Goal: Check status: Check status

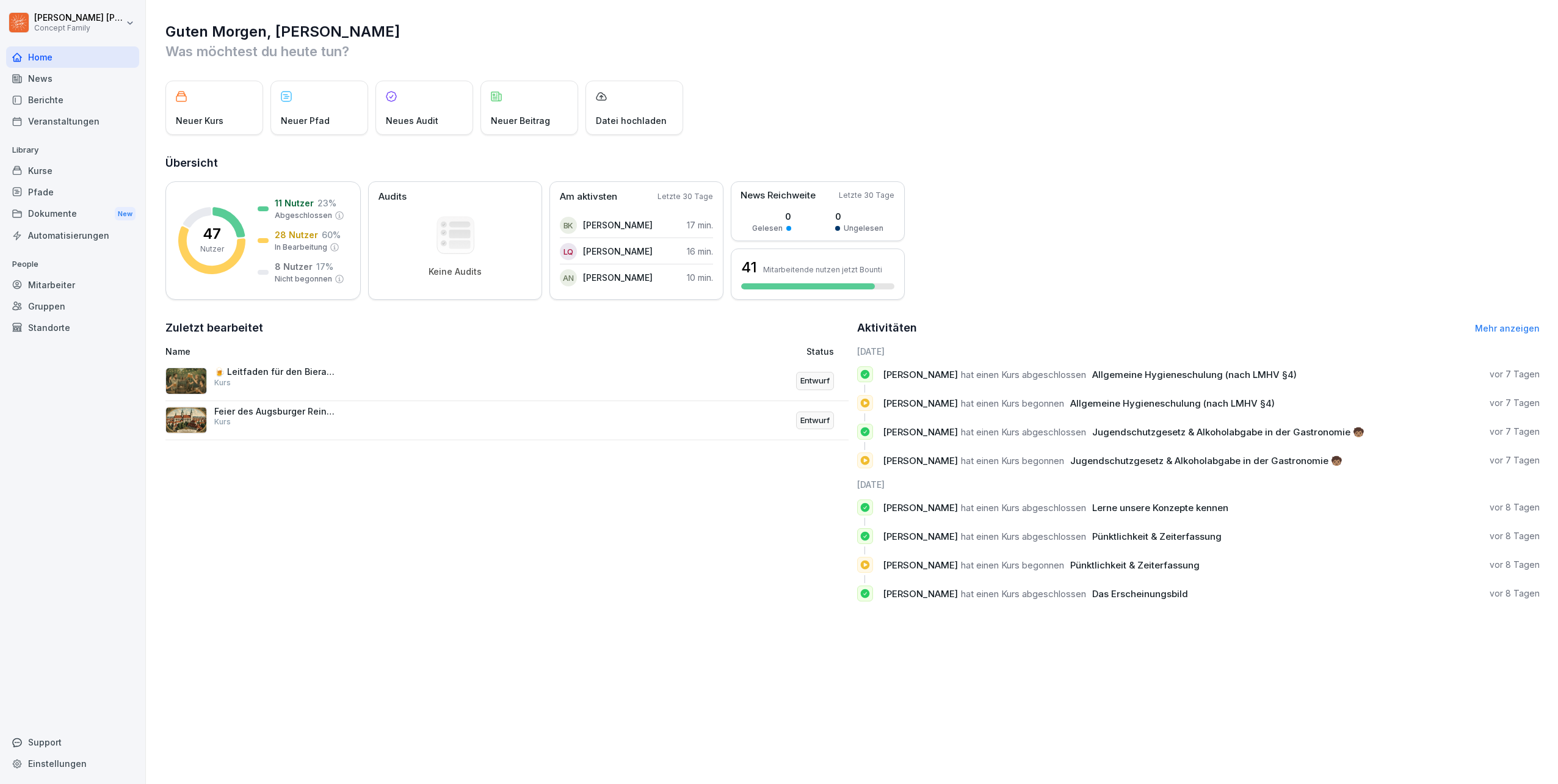
click at [42, 168] on div "Kurse" at bounding box center [73, 170] width 133 height 21
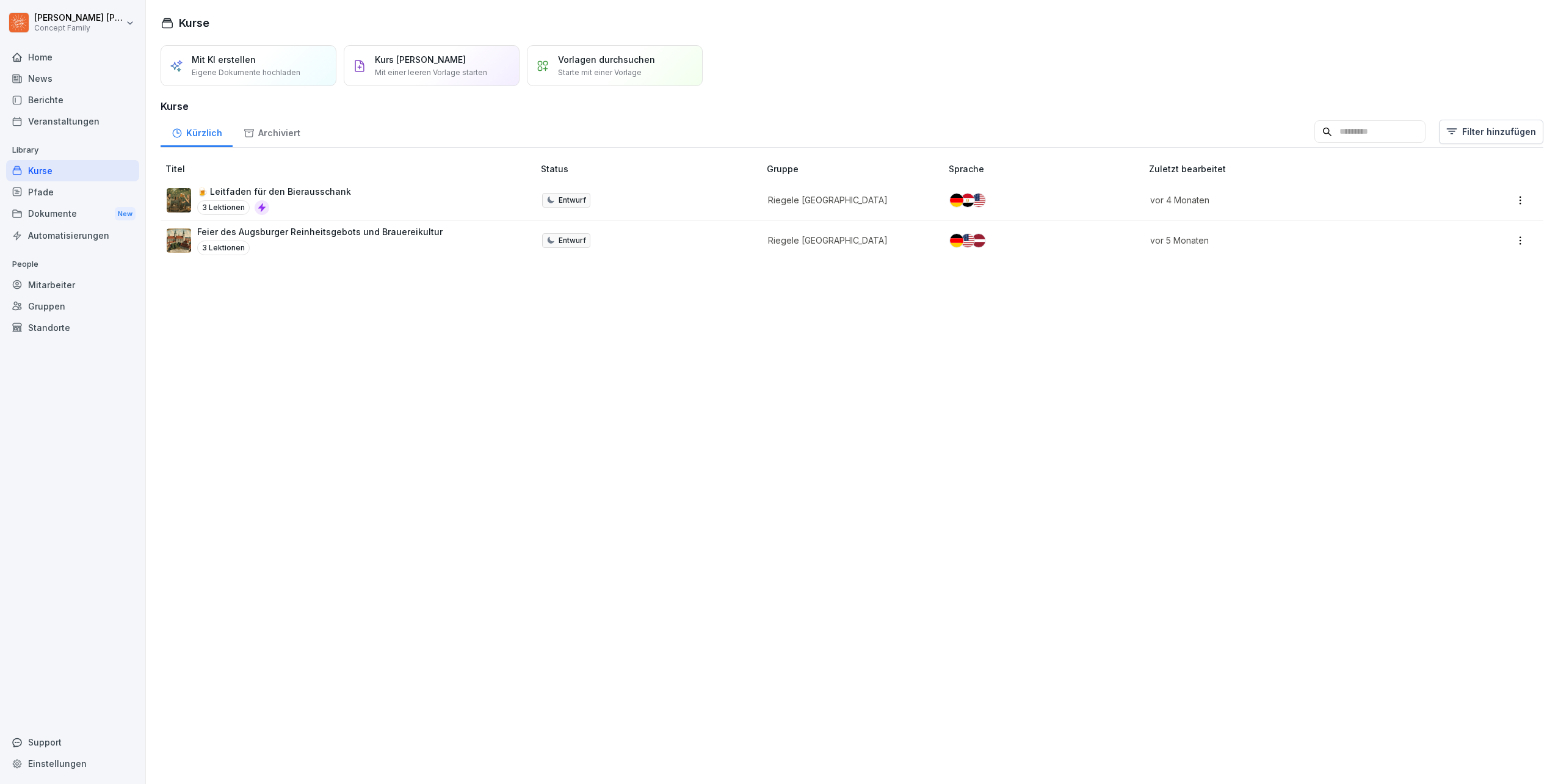
click at [32, 169] on div "Kurse" at bounding box center [73, 170] width 133 height 21
click at [40, 101] on div "Berichte" at bounding box center [73, 99] width 133 height 21
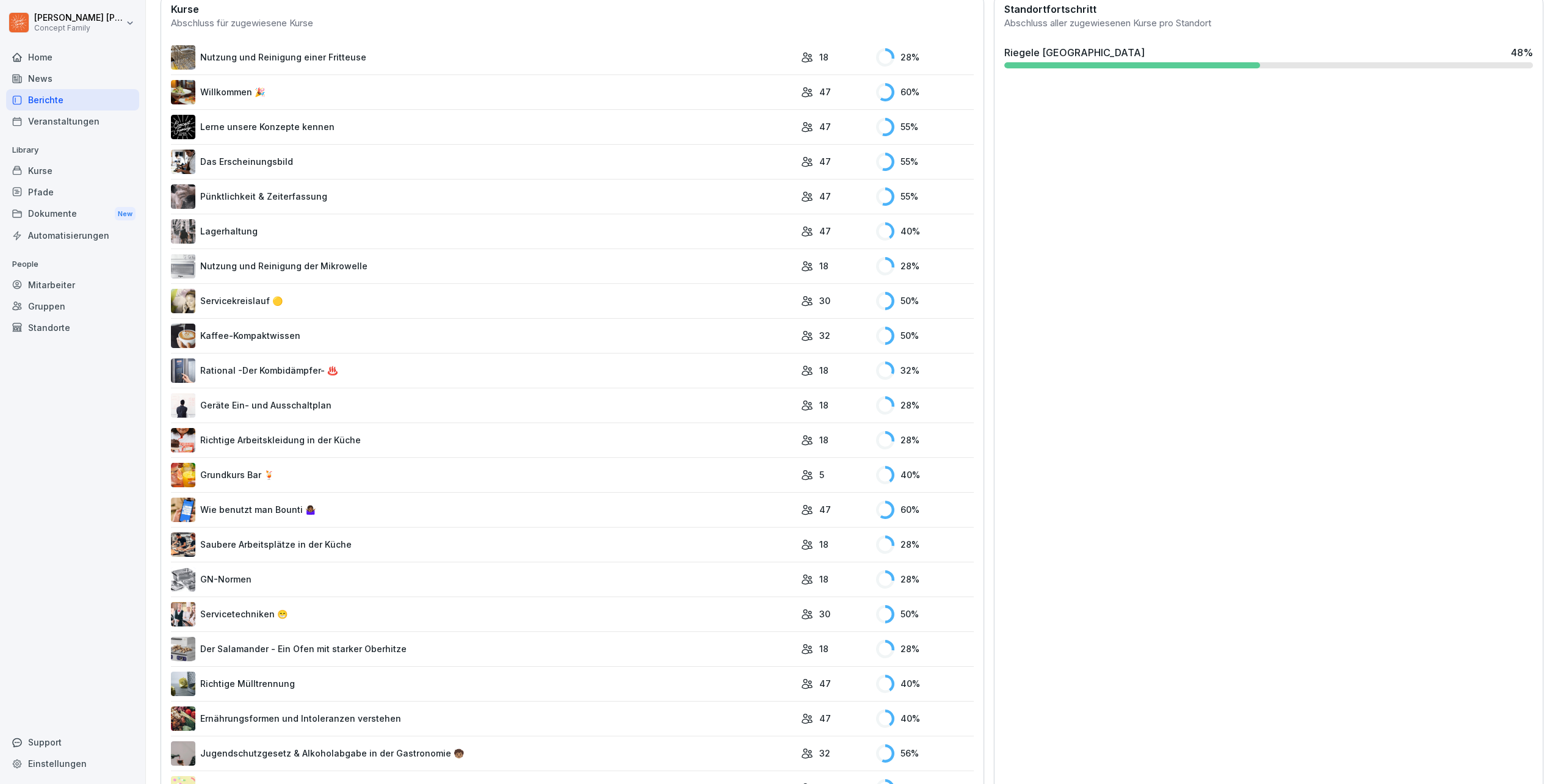
scroll to position [414, 0]
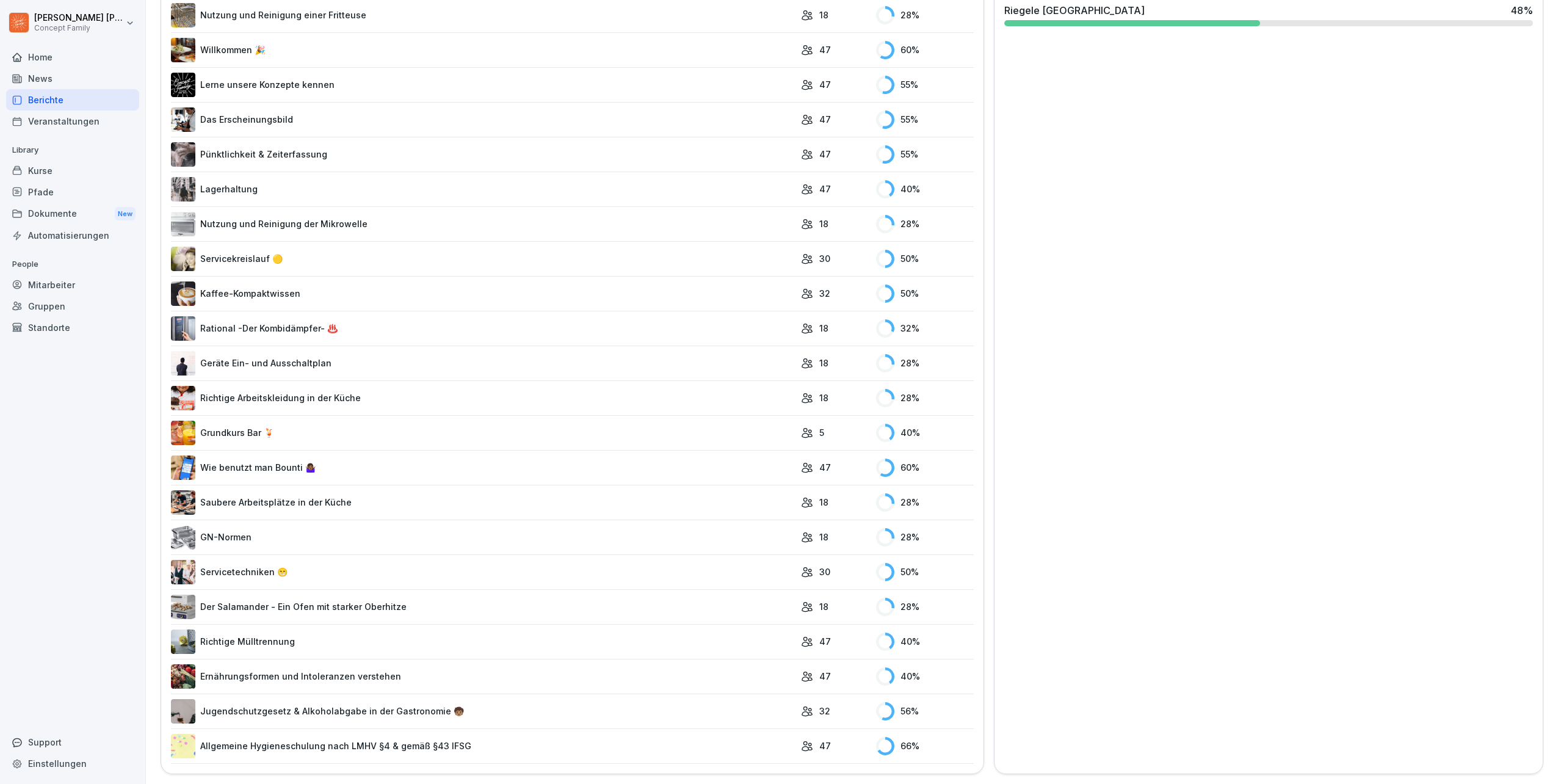
click at [306, 738] on link "Allgemeine Hygieneschulung nach LMHV §4 & gemäß §43 IFSG" at bounding box center [483, 746] width 624 height 25
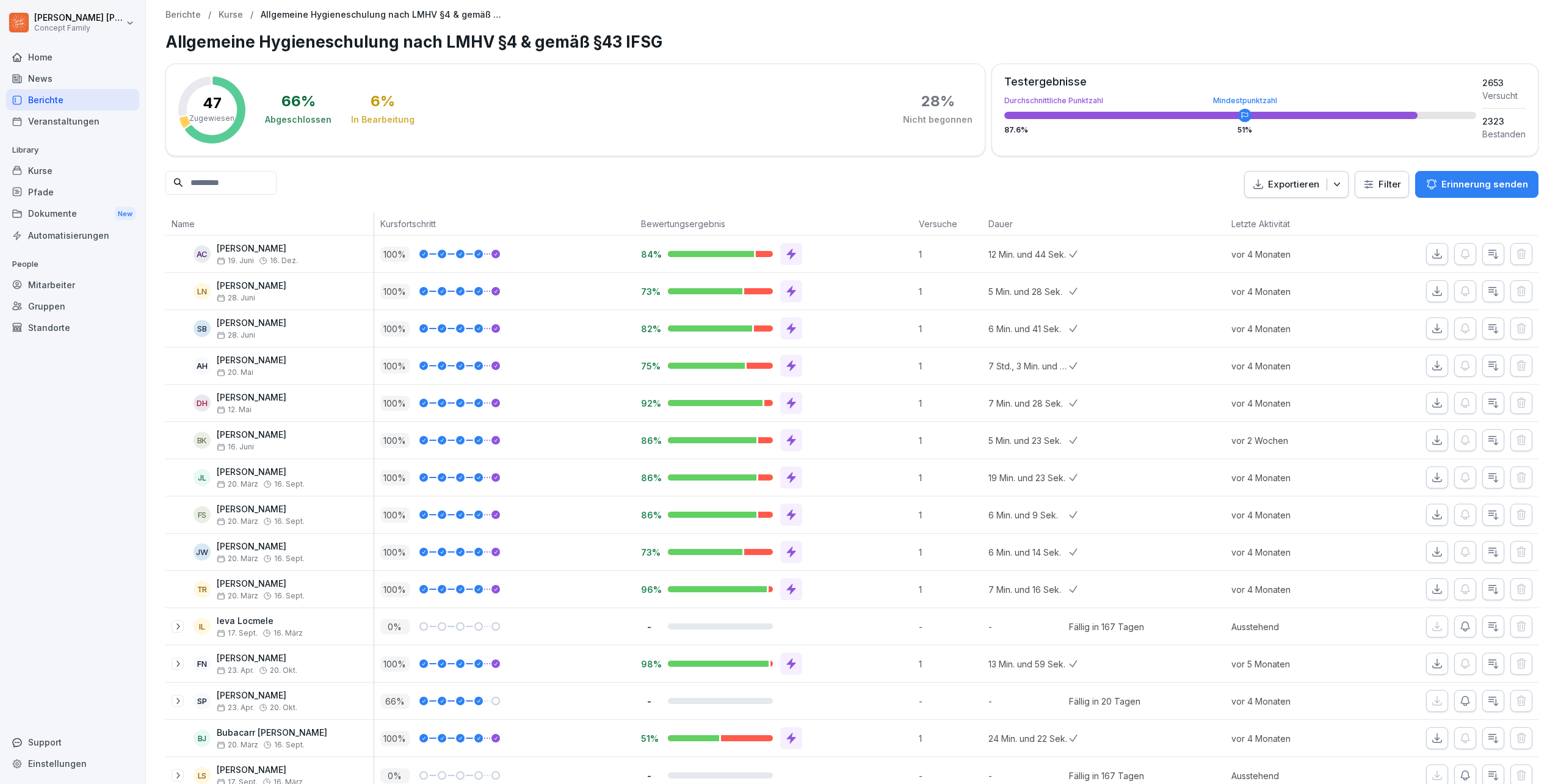
click at [257, 184] on input at bounding box center [221, 183] width 111 height 24
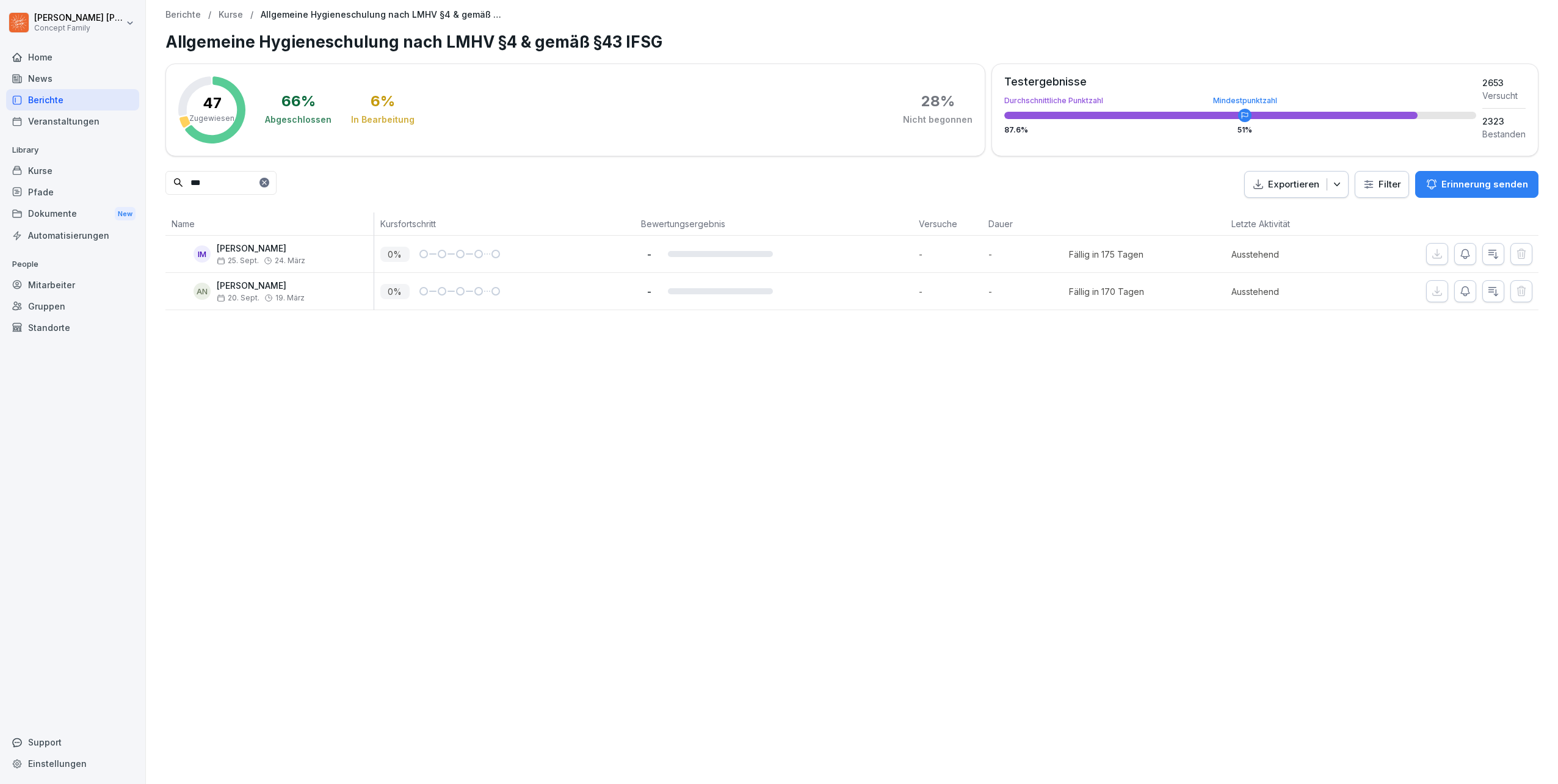
type input "***"
click at [268, 182] on icon at bounding box center [264, 182] width 8 height 8
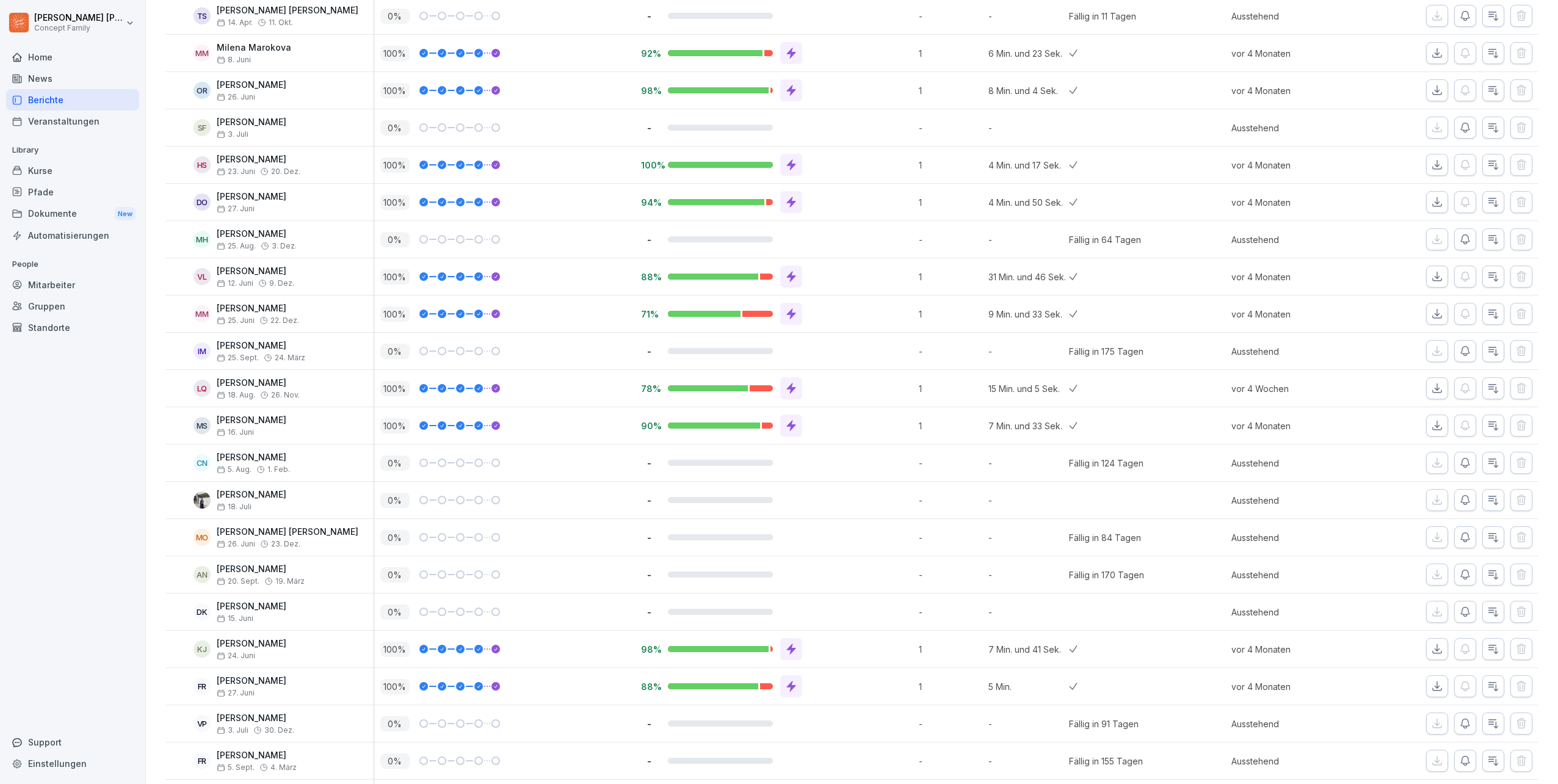
scroll to position [1230, 0]
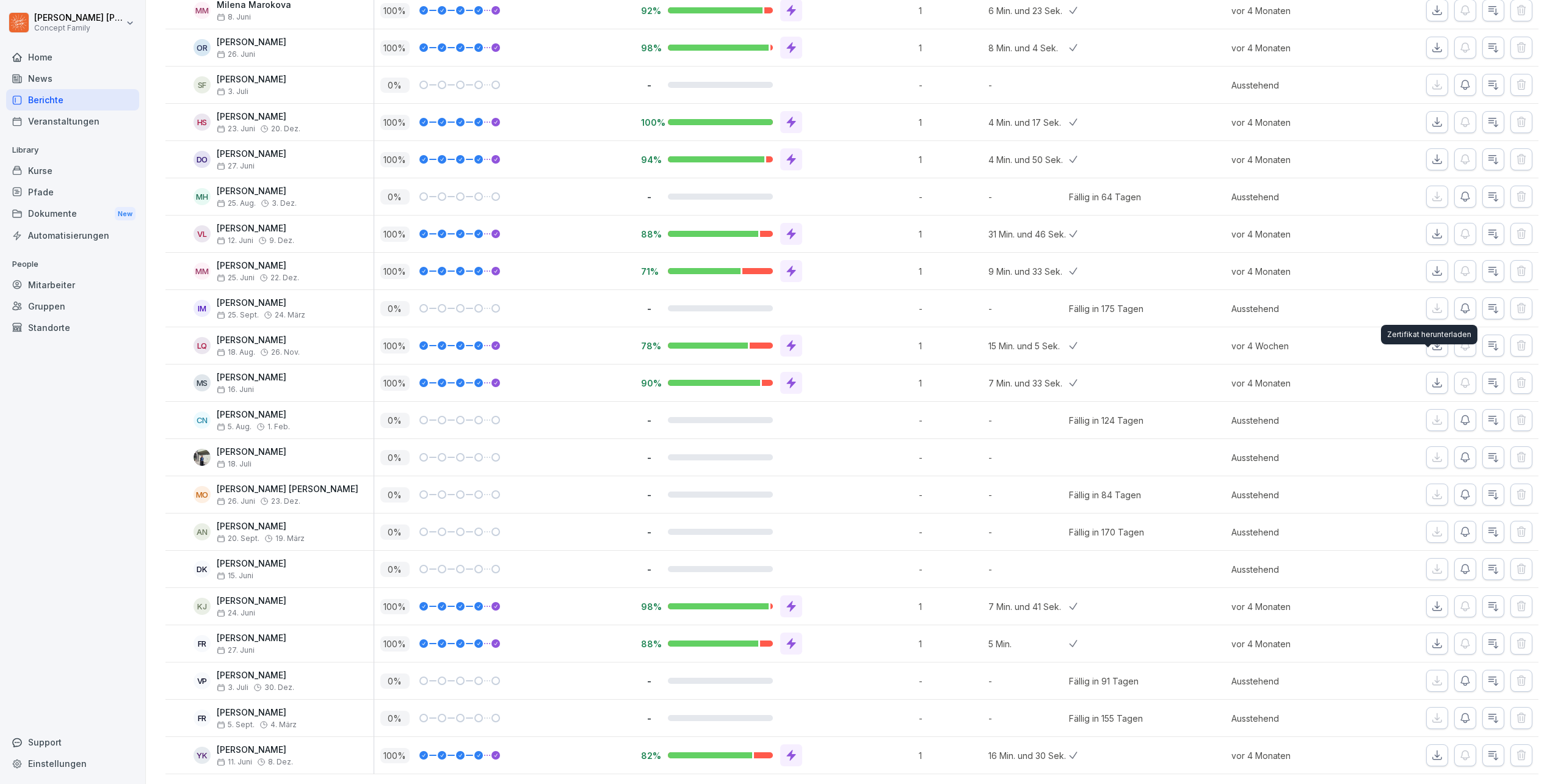
click at [1431, 377] on icon "button" at bounding box center [1437, 383] width 12 height 12
